Goal: Check status

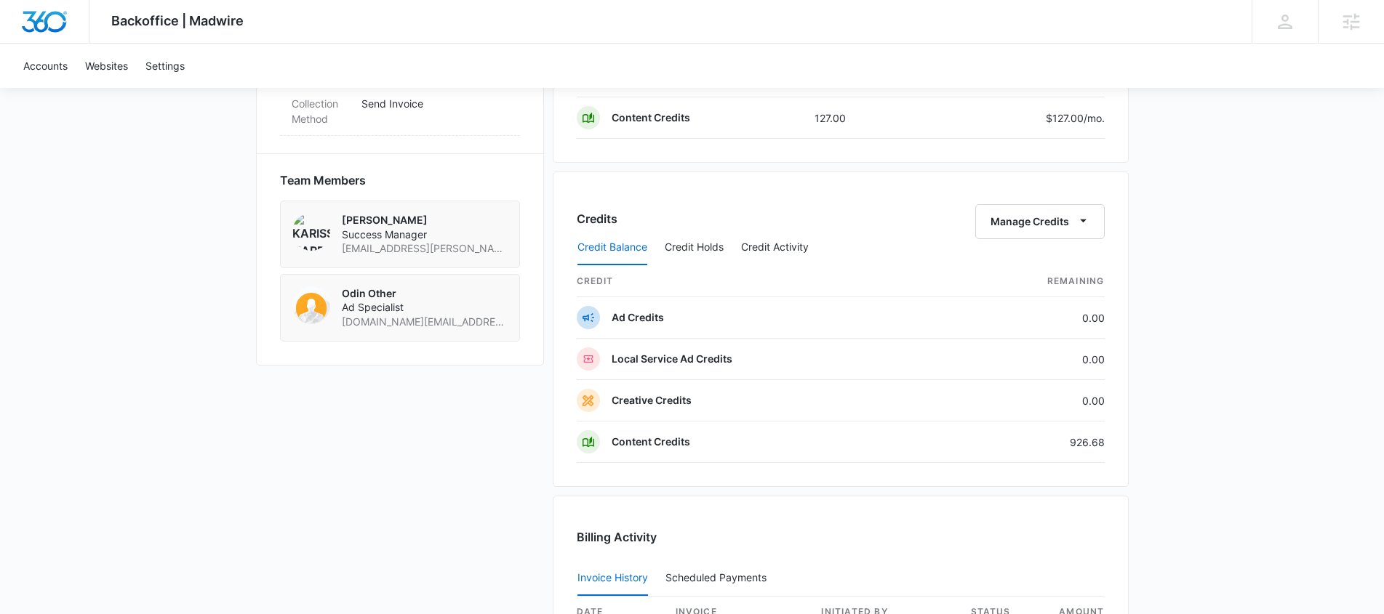
scroll to position [1057, 0]
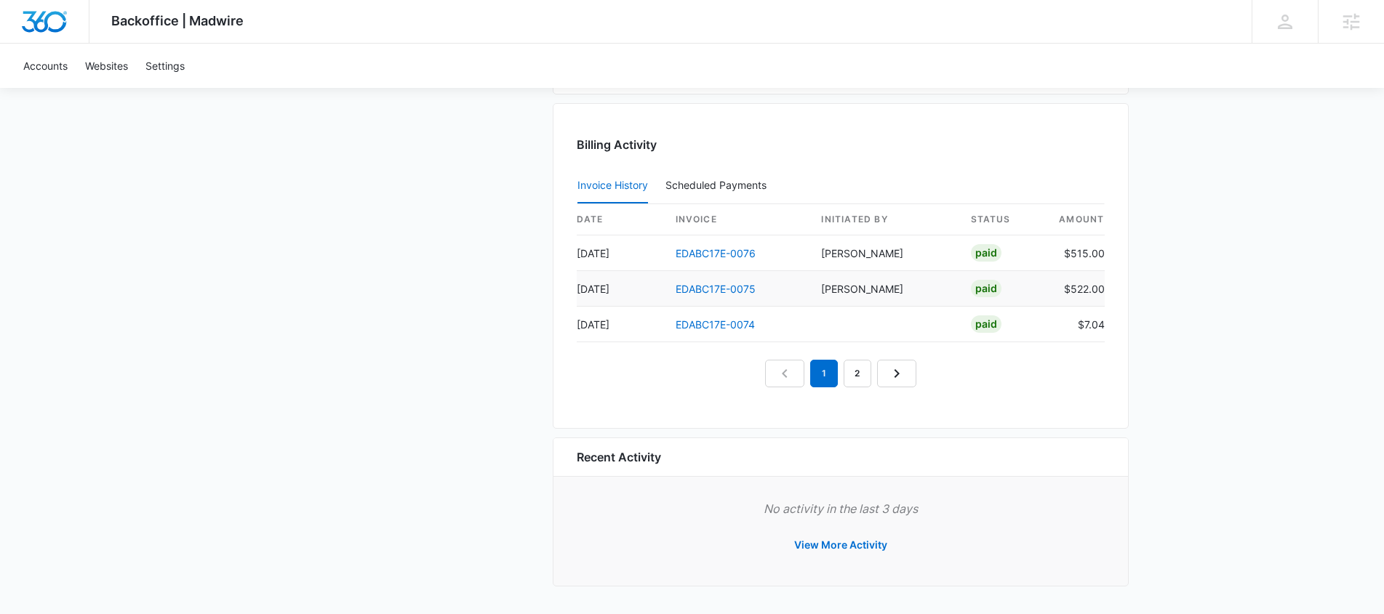
scroll to position [1212, 0]
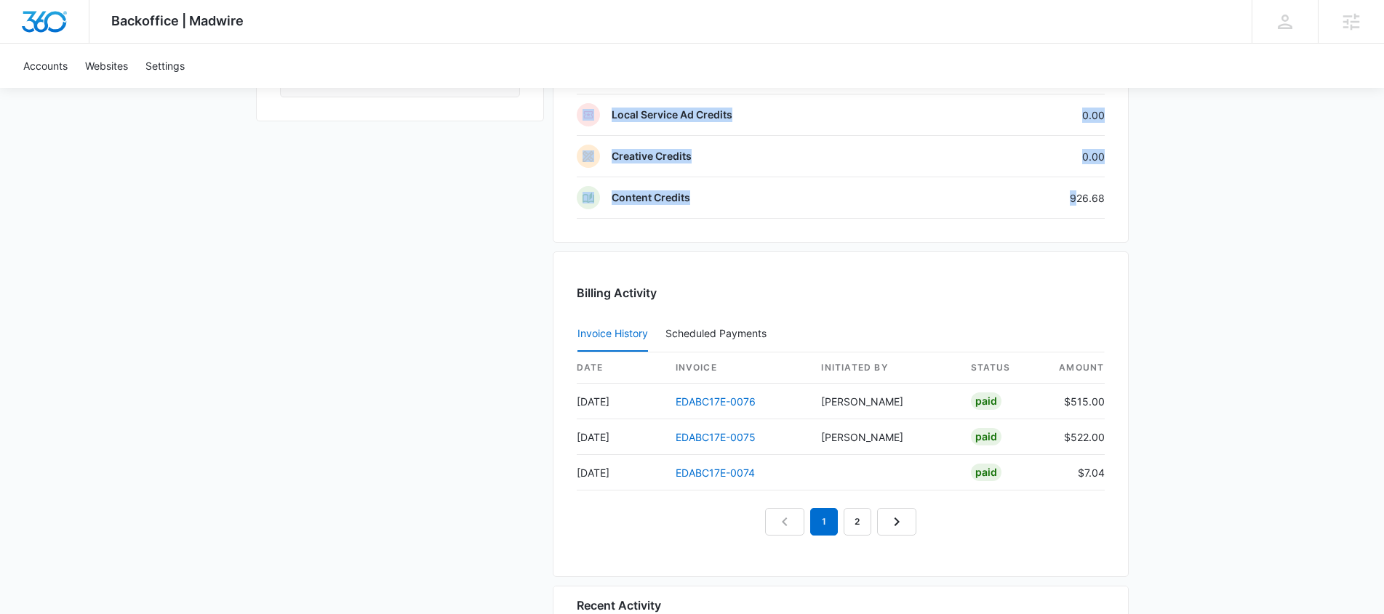
drag, startPoint x: 1079, startPoint y: 198, endPoint x: 1114, endPoint y: 201, distance: 35.0
click at [1114, 201] on div "Credits Manage Credits Credit Balance Credit Holds Credit Activity credit Remai…" at bounding box center [841, 85] width 576 height 316
copy table "credit Remaining Ad Credits 0.00 Local Service Ad Credits 0.00 Creative Credits…"
